Goal: Find specific page/section: Find specific page/section

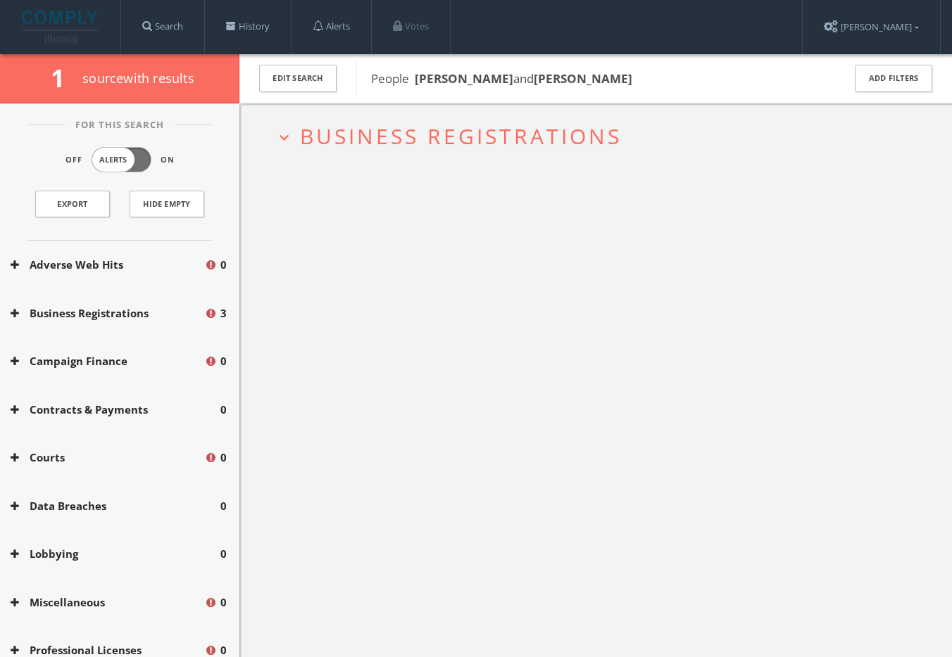
click at [424, 154] on h2 "expand_more Business Registrations" at bounding box center [595, 135] width 663 height 65
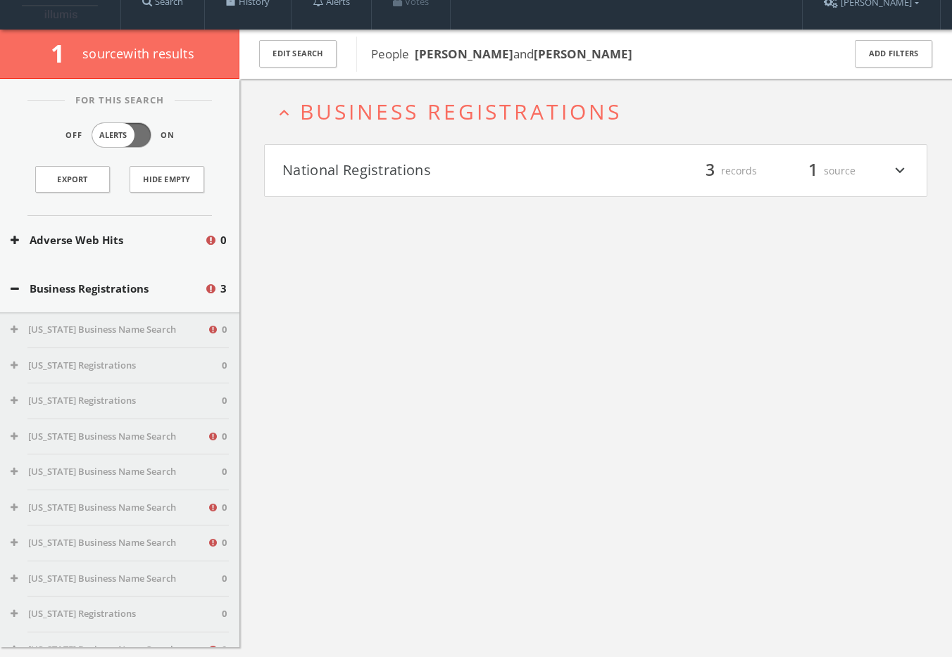
click at [420, 171] on button "National Registrations" at bounding box center [438, 171] width 313 height 24
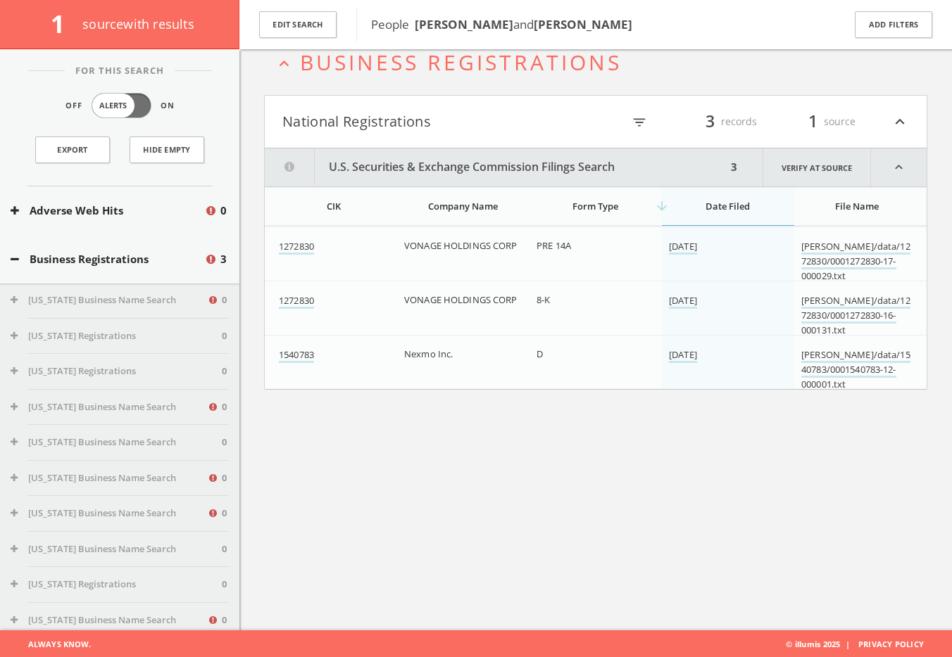
scroll to position [82, 0]
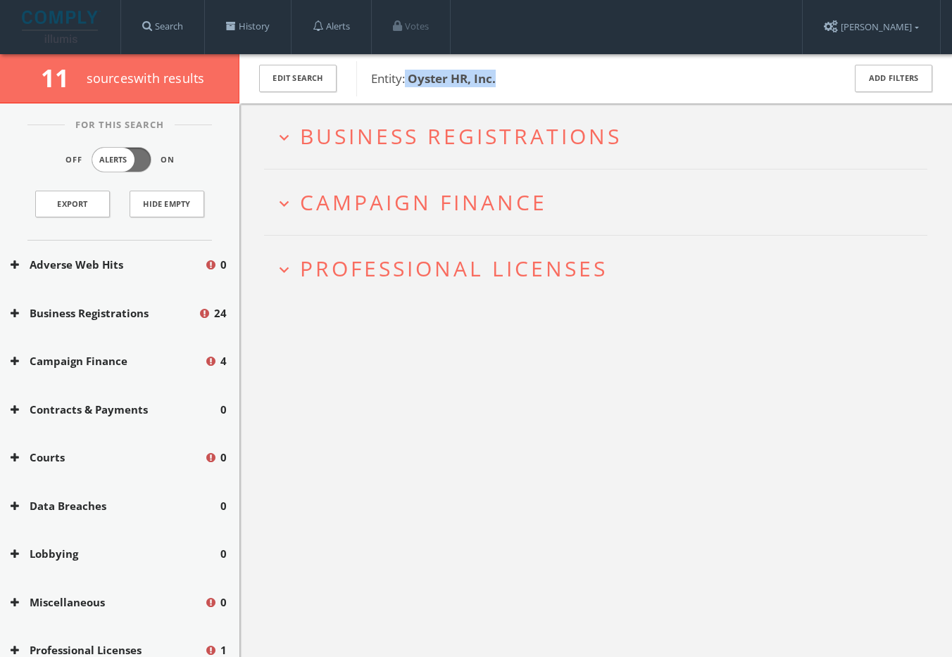
click at [412, 140] on span "Business Registrations" at bounding box center [461, 136] width 322 height 29
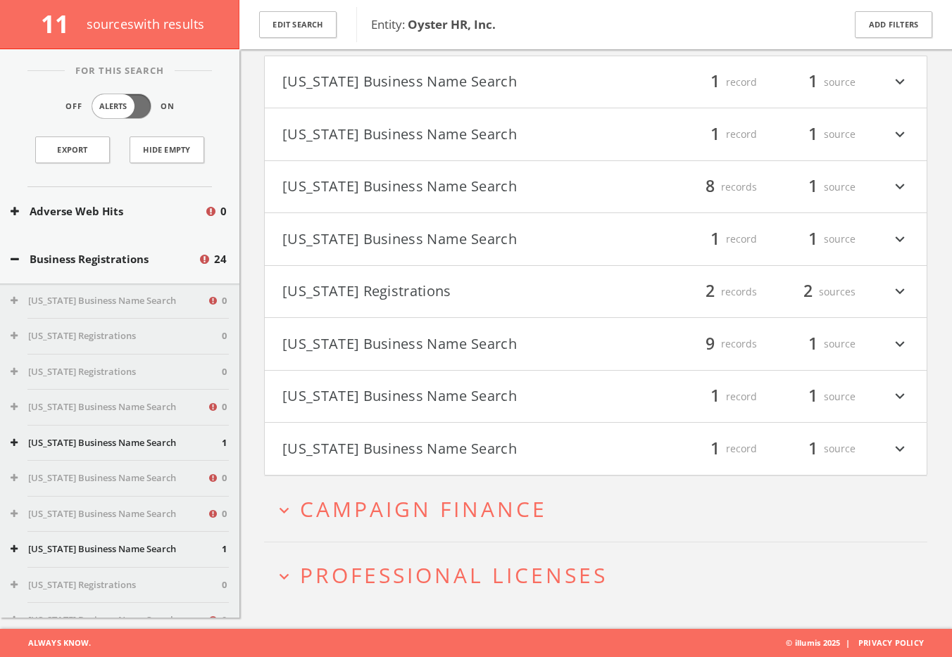
click at [489, 491] on h2 "expand_more Campaign Finance" at bounding box center [595, 509] width 663 height 65
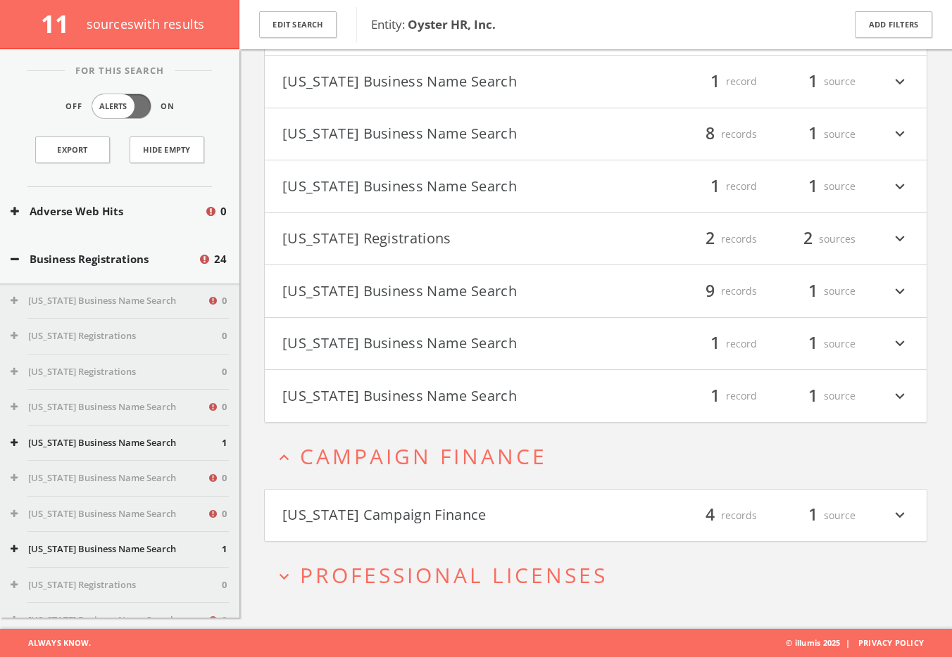
click at [462, 512] on button "[US_STATE] Campaign Finance" at bounding box center [438, 516] width 313 height 24
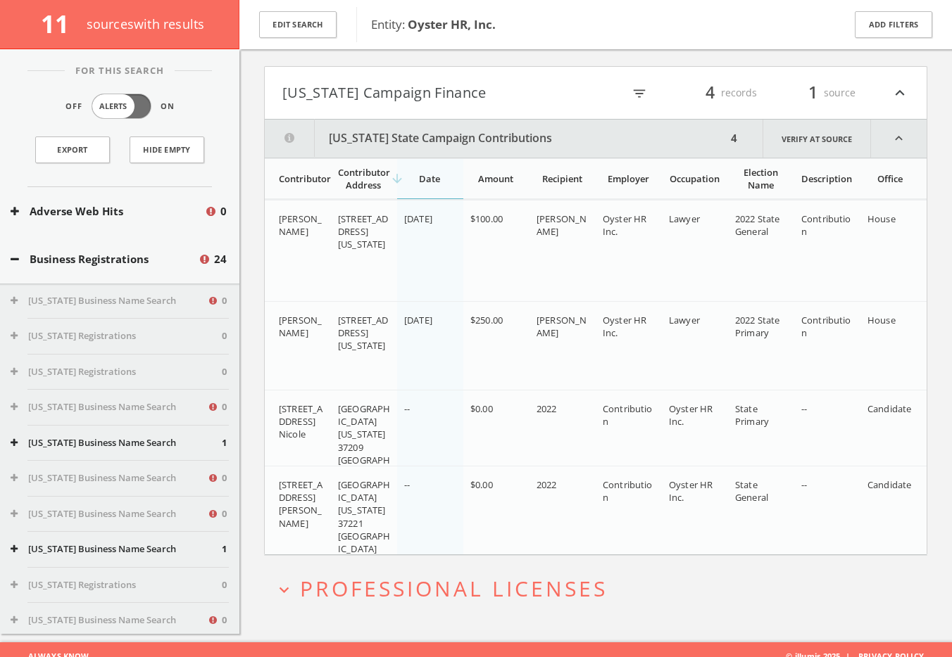
scroll to position [610, 0]
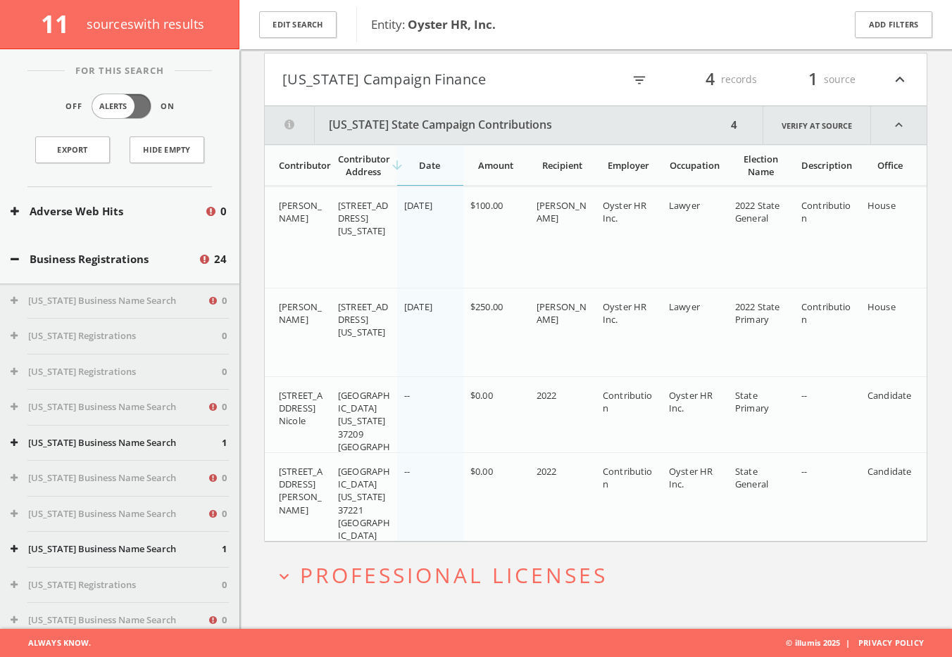
click at [448, 562] on span "Professional Licenses" at bounding box center [454, 575] width 308 height 29
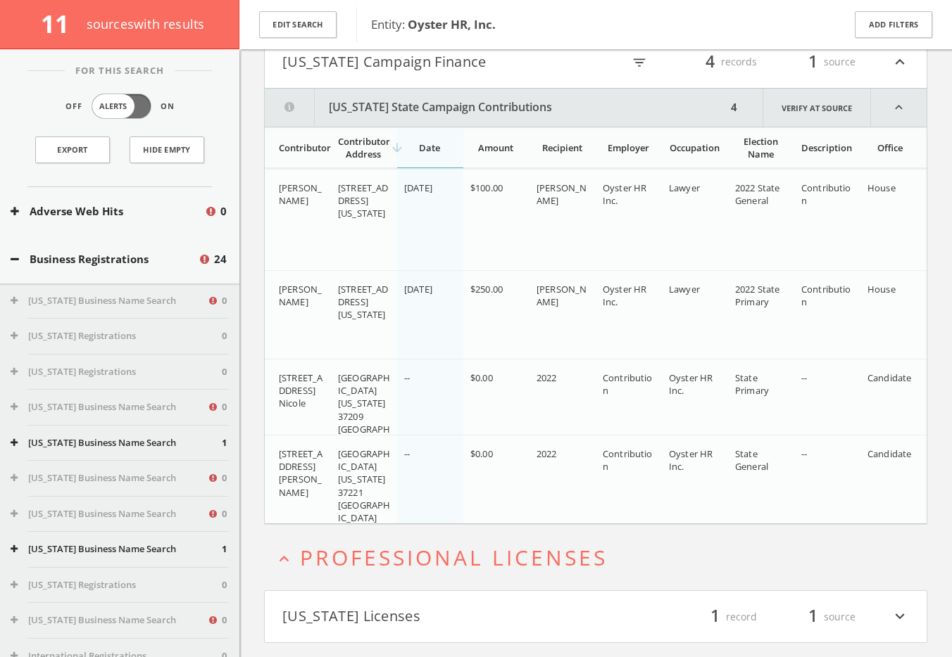
scroll to position [662, 0]
